Goal: Information Seeking & Learning: Learn about a topic

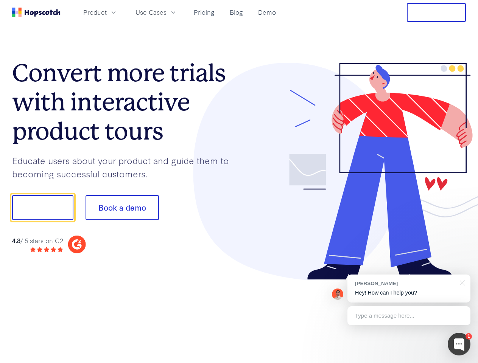
click at [239, 182] on div at bounding box center [352, 172] width 227 height 218
click at [107, 12] on span "Product" at bounding box center [94, 12] width 23 height 9
click at [167, 12] on span "Use Cases" at bounding box center [150, 12] width 31 height 9
click at [436, 12] on button "Free Trial" at bounding box center [436, 12] width 59 height 19
click at [42, 208] on button "Show me!" at bounding box center [42, 207] width 61 height 25
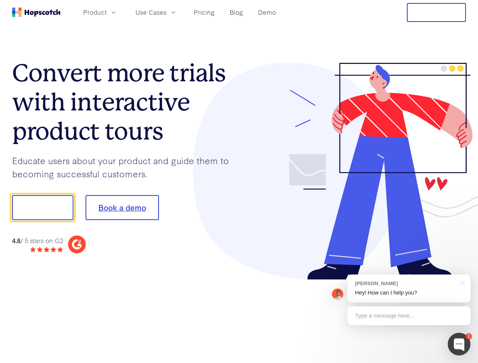
click at [122, 208] on button "Book a demo" at bounding box center [122, 207] width 73 height 25
click at [459, 344] on div at bounding box center [459, 344] width 23 height 23
click at [409, 289] on div "[PERSON_NAME] Hey! How can I help you?" at bounding box center [408, 289] width 123 height 28
click at [461, 282] on div at bounding box center [461, 283] width 19 height 16
click at [409, 316] on div "Type a message here..." at bounding box center [408, 316] width 123 height 19
